Goal: Find contact information: Find contact information

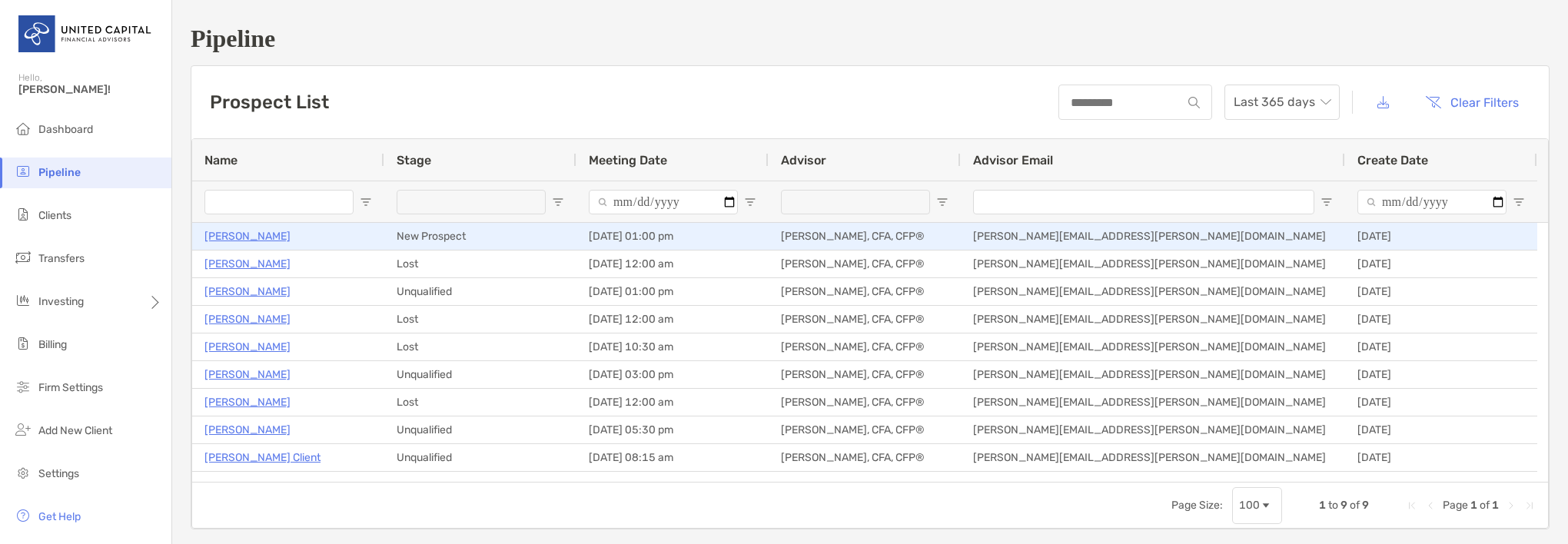
click at [240, 234] on p "[PERSON_NAME]" at bounding box center [248, 236] width 86 height 19
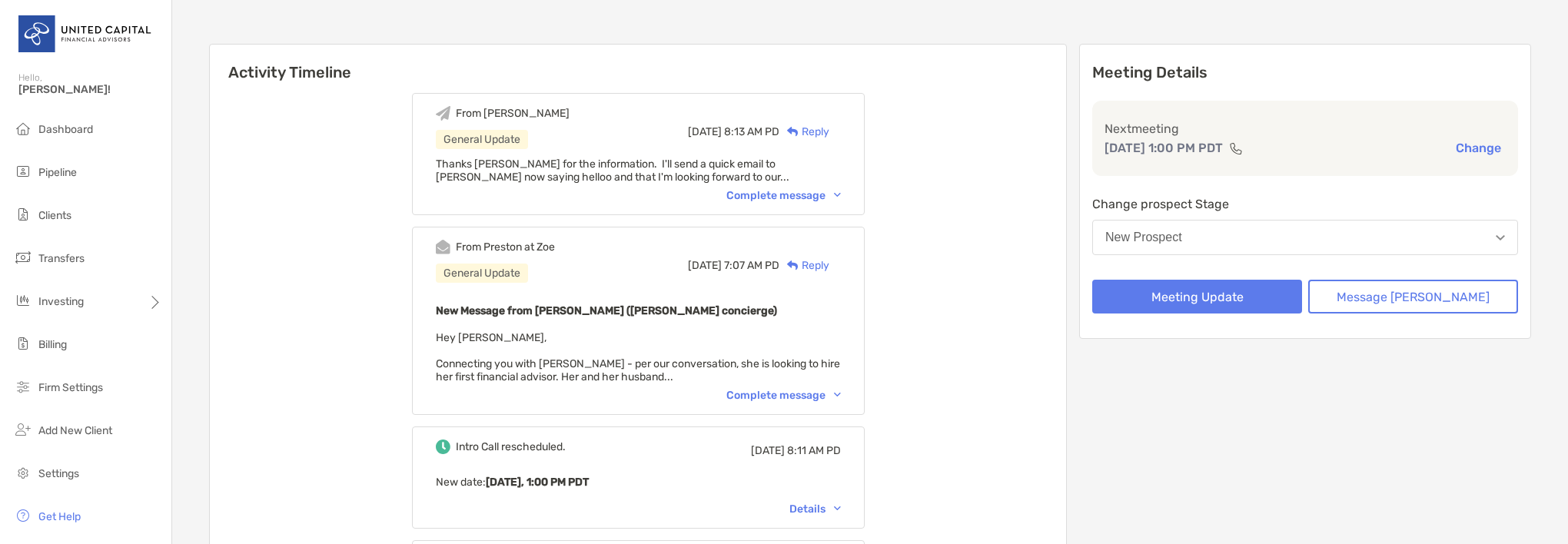
scroll to position [154, 0]
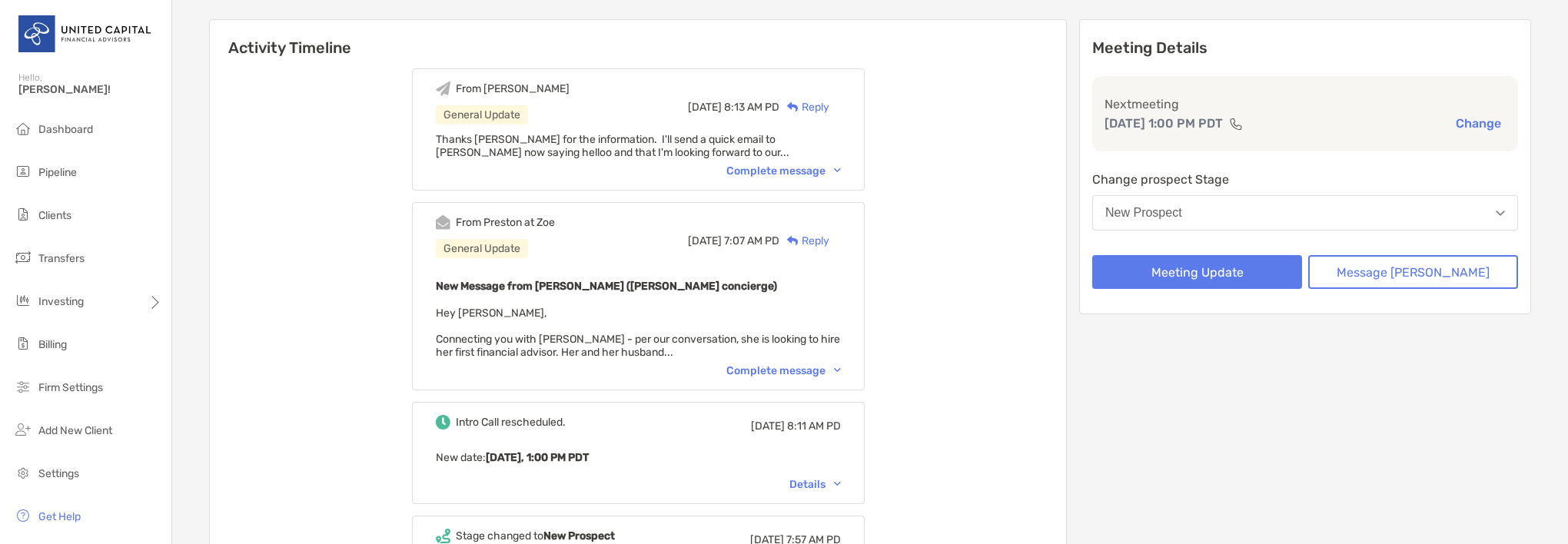
click at [820, 365] on div "Complete message" at bounding box center [784, 371] width 114 height 13
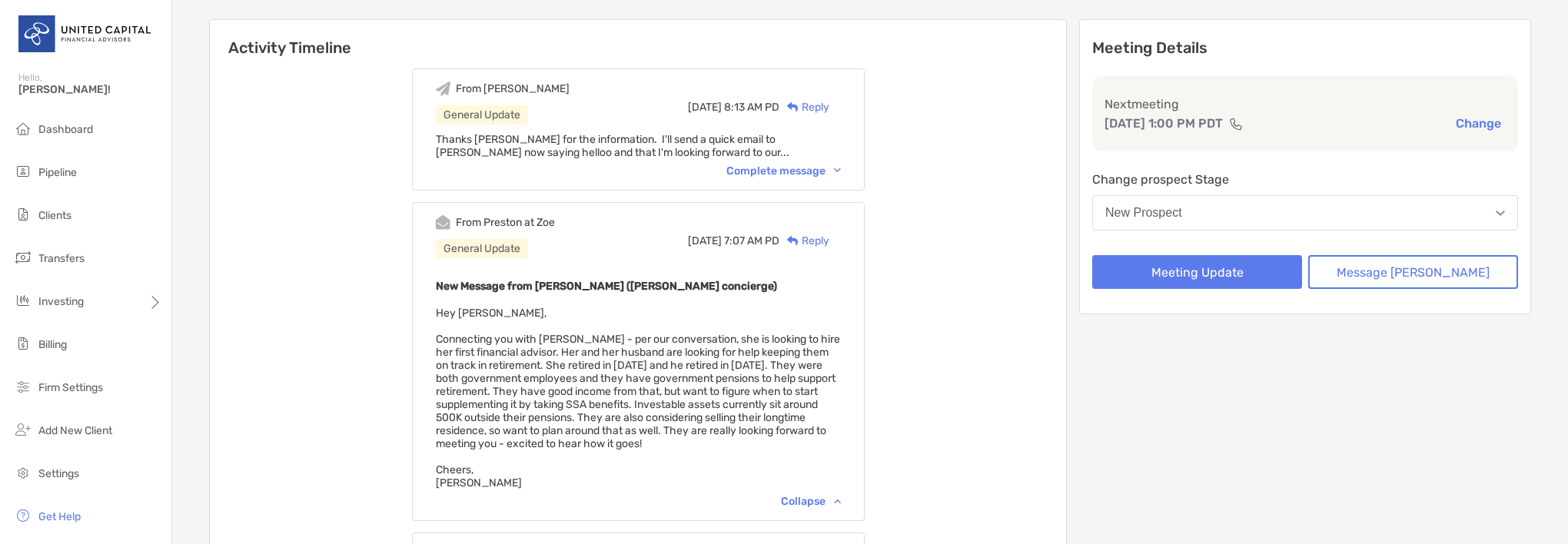
scroll to position [0, 0]
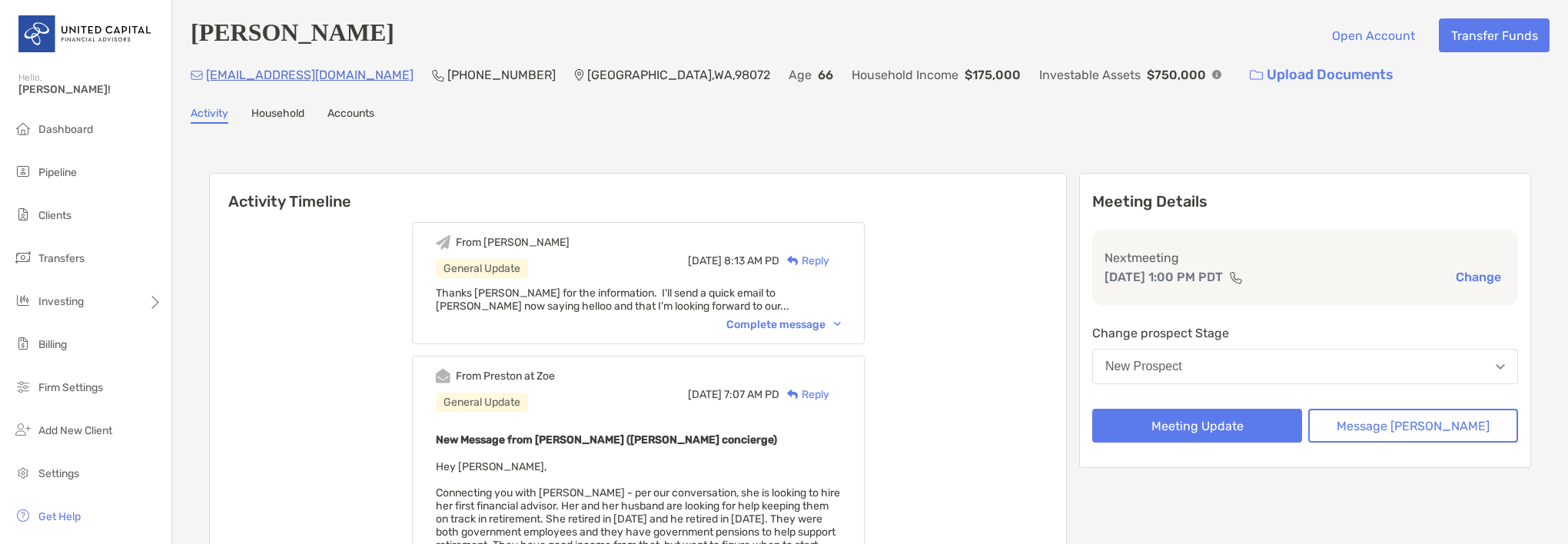
click at [447, 77] on p "[PHONE_NUMBER]" at bounding box center [501, 74] width 108 height 19
drag, startPoint x: 428, startPoint y: 77, endPoint x: 428, endPoint y: 87, distance: 10.0
click at [432, 88] on div "[PHONE_NUMBER]" at bounding box center [493, 74] width 123 height 33
drag, startPoint x: 428, startPoint y: 87, endPoint x: 431, endPoint y: 76, distance: 11.4
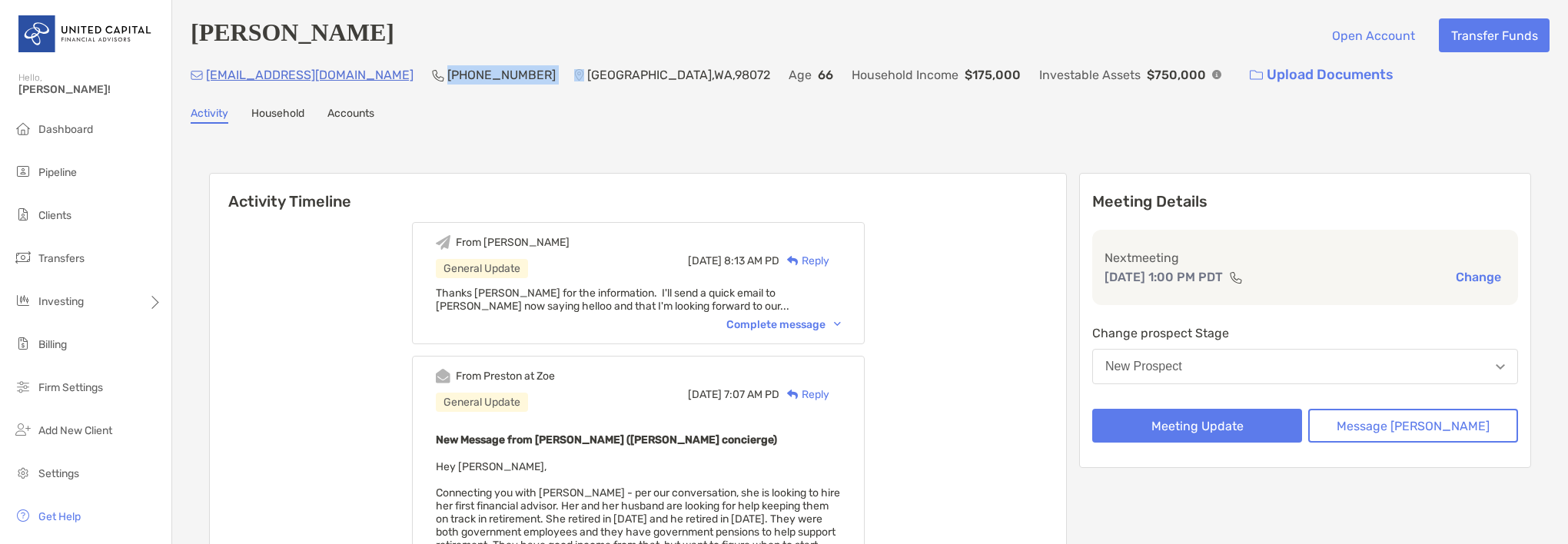
copy p "[PHONE_NUMBER]"
